Goal: Navigation & Orientation: Find specific page/section

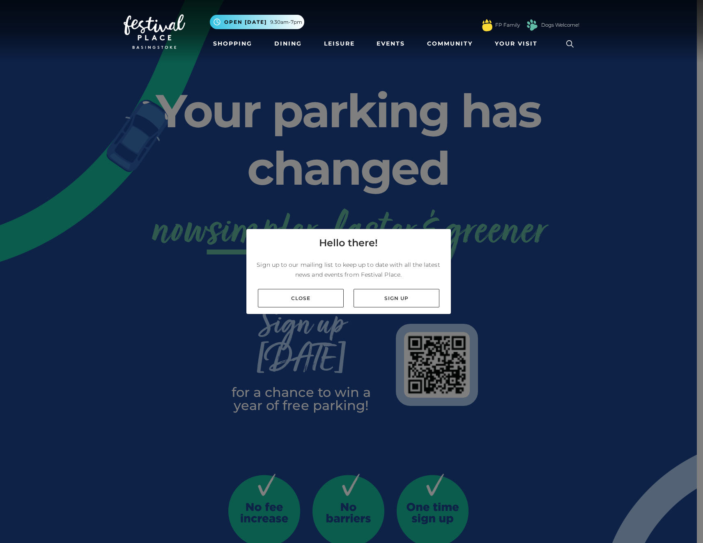
click at [688, 16] on nav "Toggle navigation .st5{fill:none;stroke:#FFFFFF;stroke-width:2.29;stroke-miterl…" at bounding box center [351, 31] width 703 height 63
click at [308, 303] on link "Close" at bounding box center [301, 298] width 86 height 18
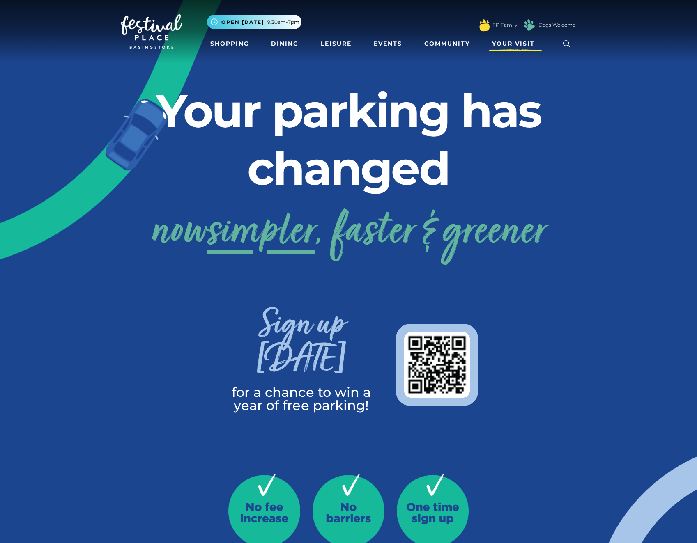
click at [495, 46] on span "Your Visit" at bounding box center [513, 43] width 43 height 9
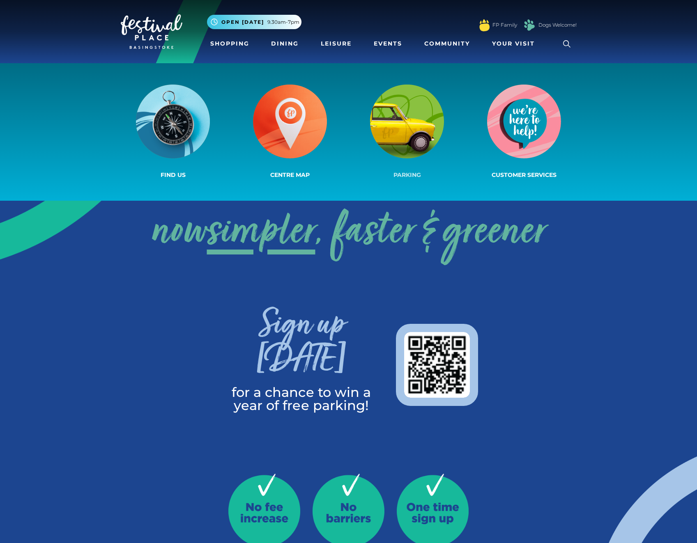
click at [410, 122] on img at bounding box center [407, 122] width 74 height 74
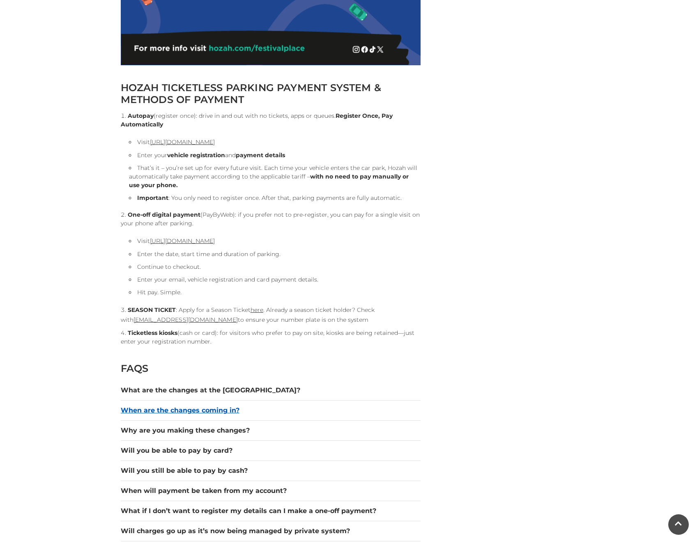
scroll to position [780, 0]
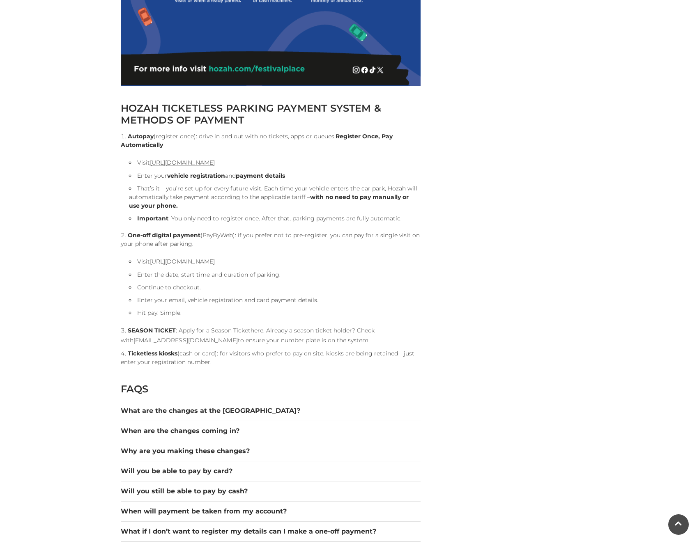
click at [198, 261] on link "[URL][DOMAIN_NAME]" at bounding box center [182, 261] width 65 height 7
